Goal: Task Accomplishment & Management: Use online tool/utility

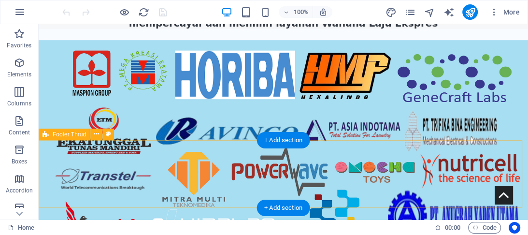
scroll to position [3052, 0]
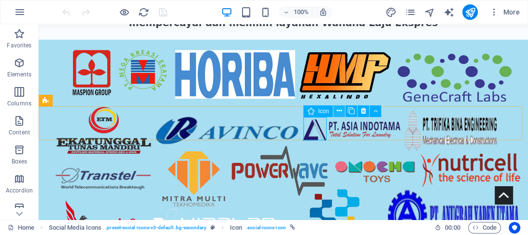
click at [338, 110] on icon at bounding box center [339, 111] width 5 height 10
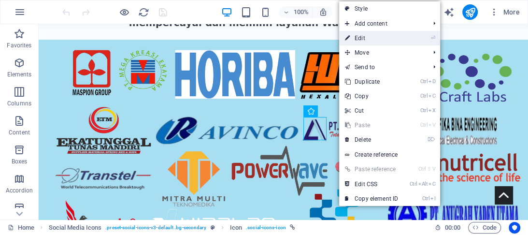
click at [358, 39] on link "⏎ Edit" at bounding box center [371, 38] width 65 height 14
select select "xMidYMid"
select select "px"
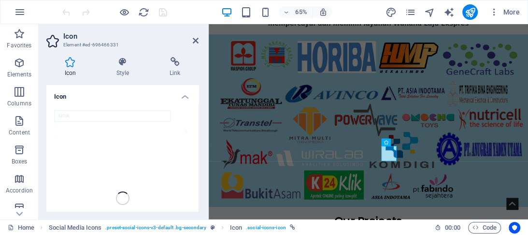
scroll to position [2959, 0]
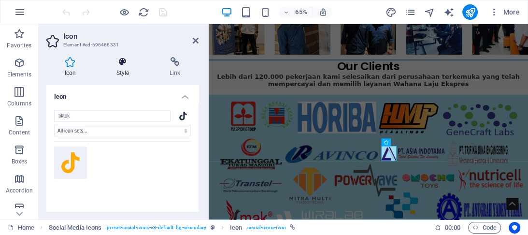
click at [124, 76] on h4 "Style" at bounding box center [124, 67] width 53 height 20
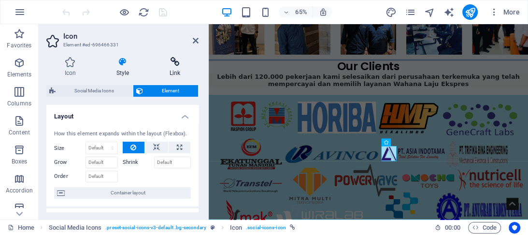
click at [172, 65] on icon at bounding box center [174, 62] width 47 height 10
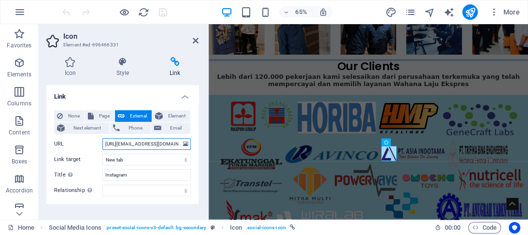
click at [166, 145] on input "[URL][EMAIL_ADDRESS][DOMAIN_NAME][DOMAIN_NAME]" at bounding box center [146, 144] width 88 height 12
type input "[URL][DOMAIN_NAME]"
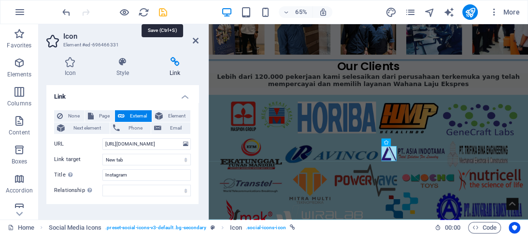
scroll to position [0, 0]
click at [158, 12] on icon "save" at bounding box center [162, 12] width 11 height 11
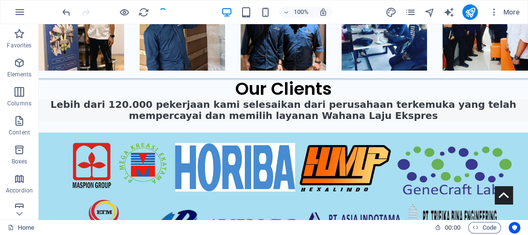
scroll to position [3062, 0]
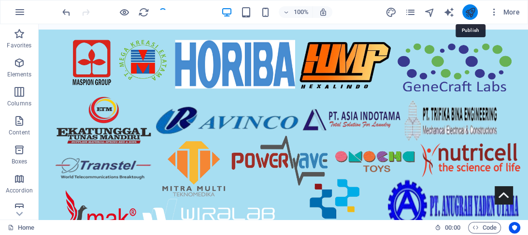
click at [471, 10] on icon "publish" at bounding box center [469, 12] width 11 height 11
